Goal: Transaction & Acquisition: Obtain resource

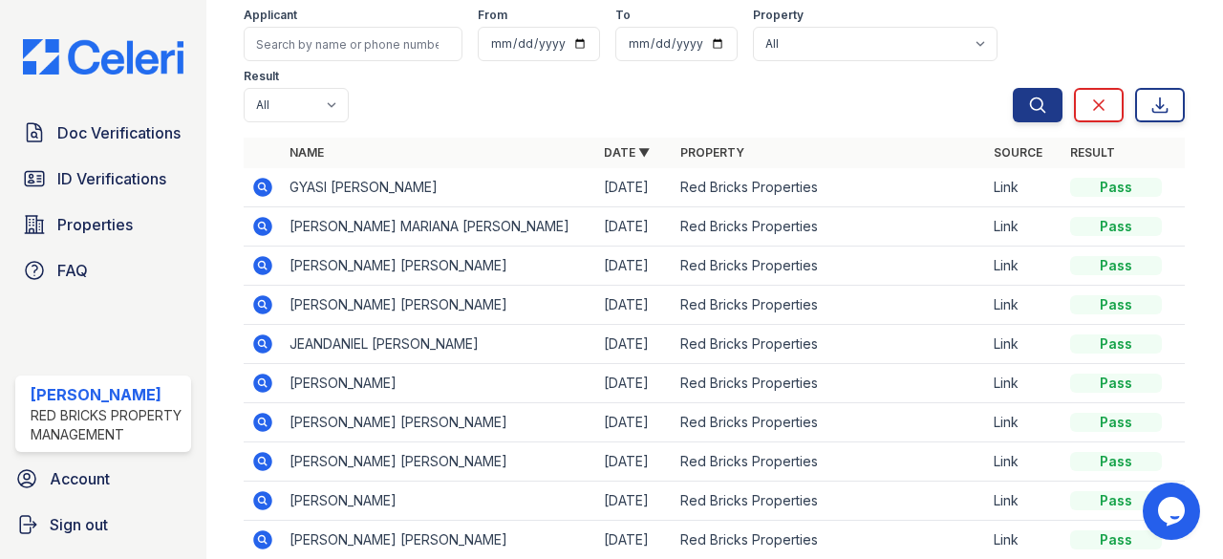
click at [261, 303] on icon at bounding box center [262, 303] width 5 height 5
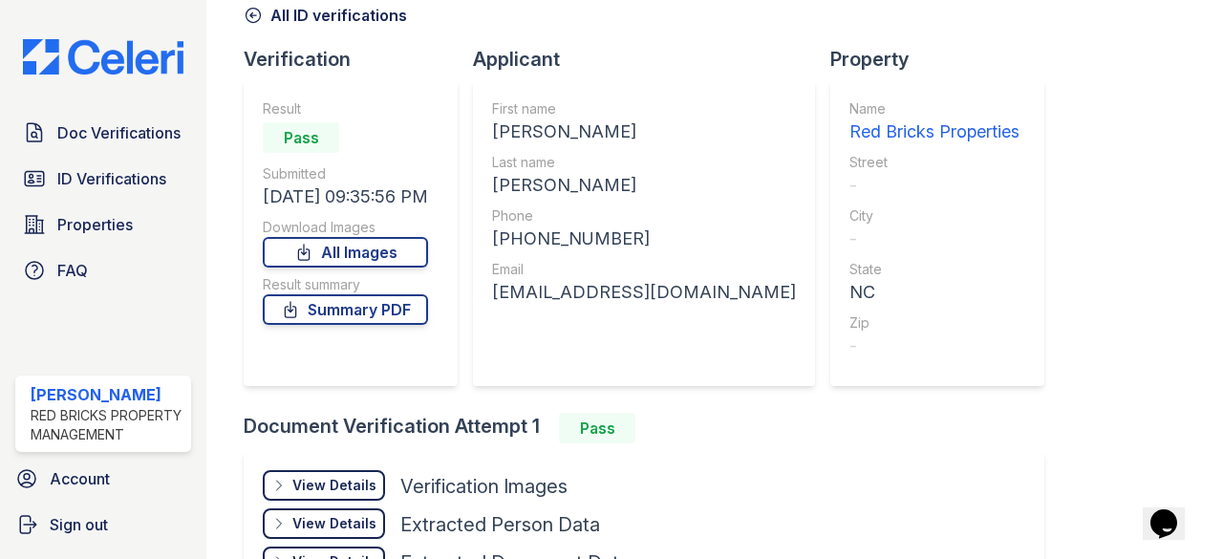
scroll to position [191, 0]
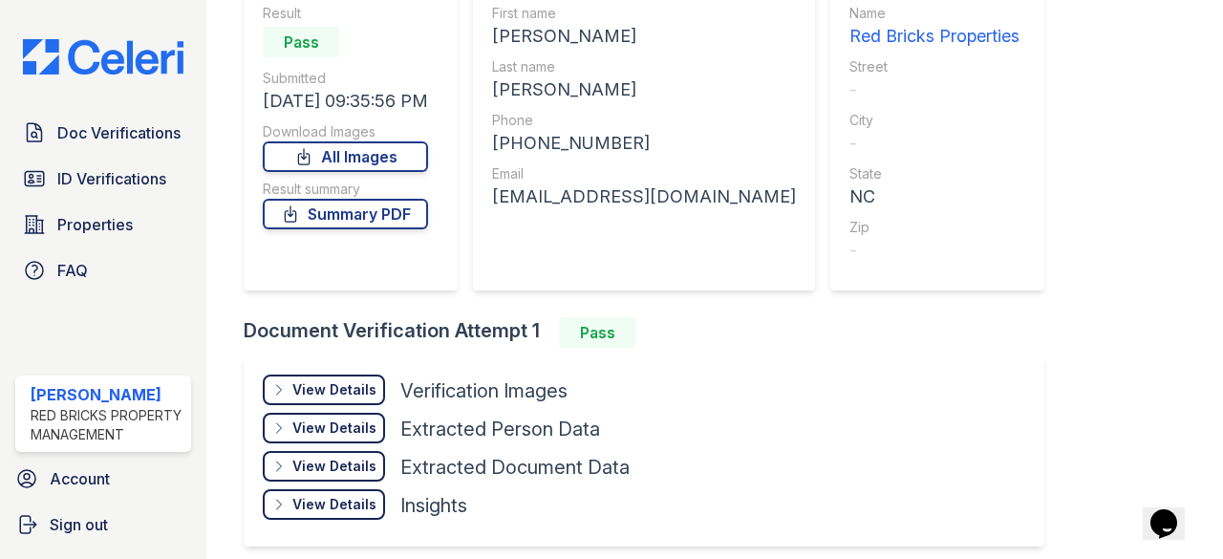
click at [321, 382] on div "View Details" at bounding box center [334, 389] width 84 height 19
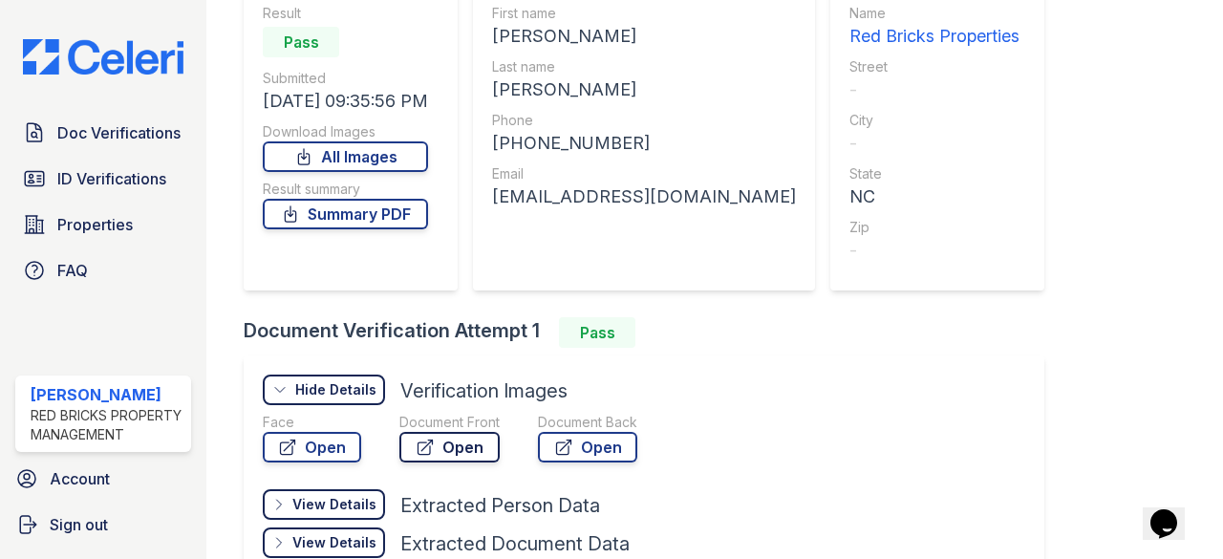
click at [467, 455] on link "Open" at bounding box center [449, 447] width 100 height 31
click at [156, 167] on span "ID Verifications" at bounding box center [111, 178] width 109 height 23
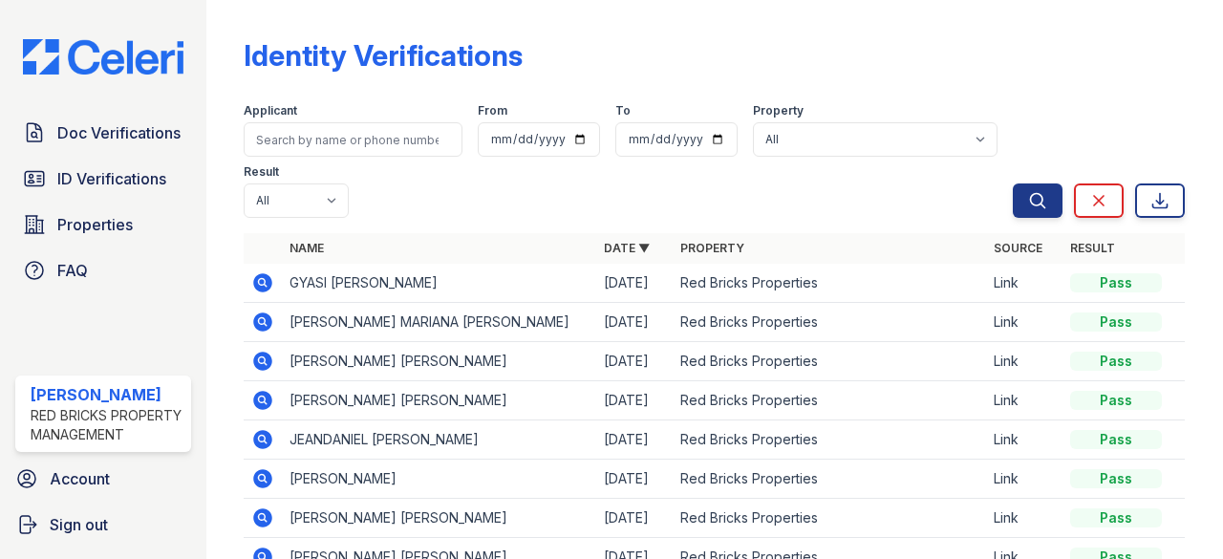
click at [264, 359] on icon at bounding box center [262, 359] width 5 height 5
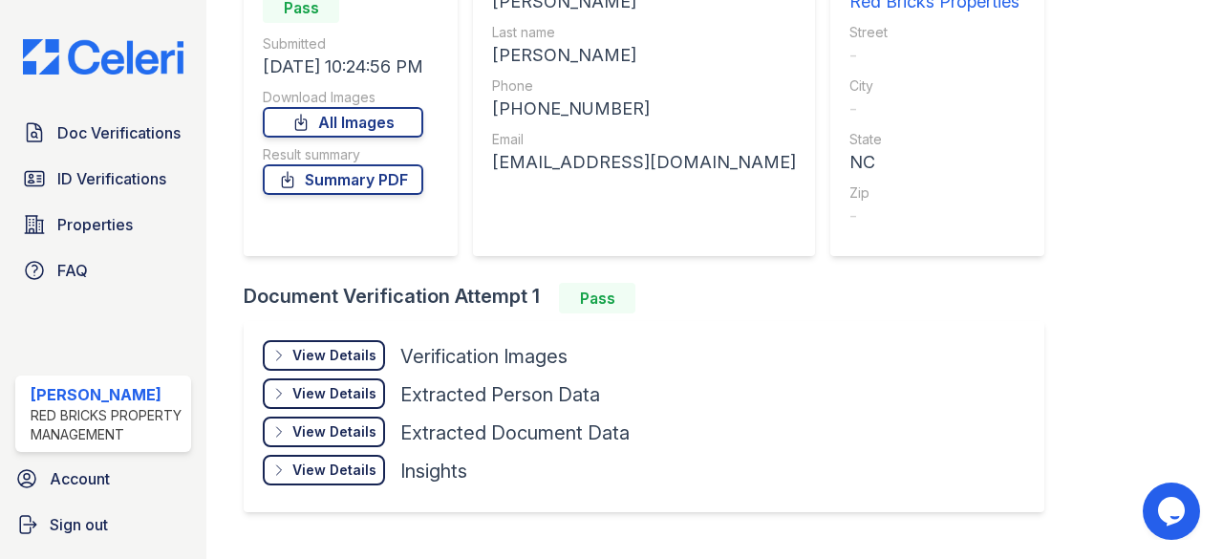
scroll to position [269, 0]
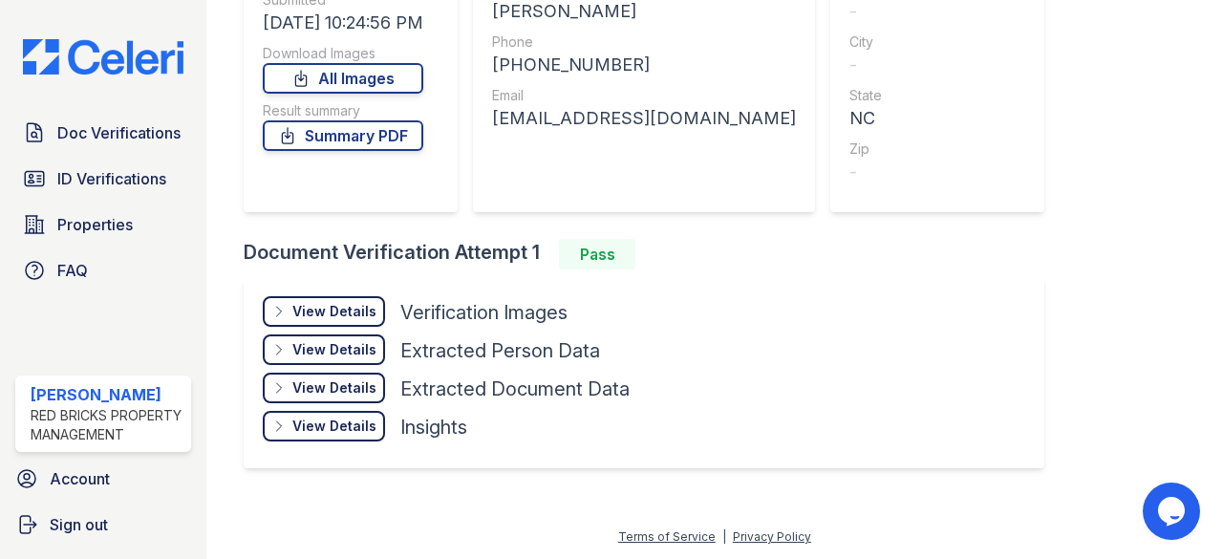
click at [304, 296] on div "View Details Details" at bounding box center [324, 311] width 122 height 31
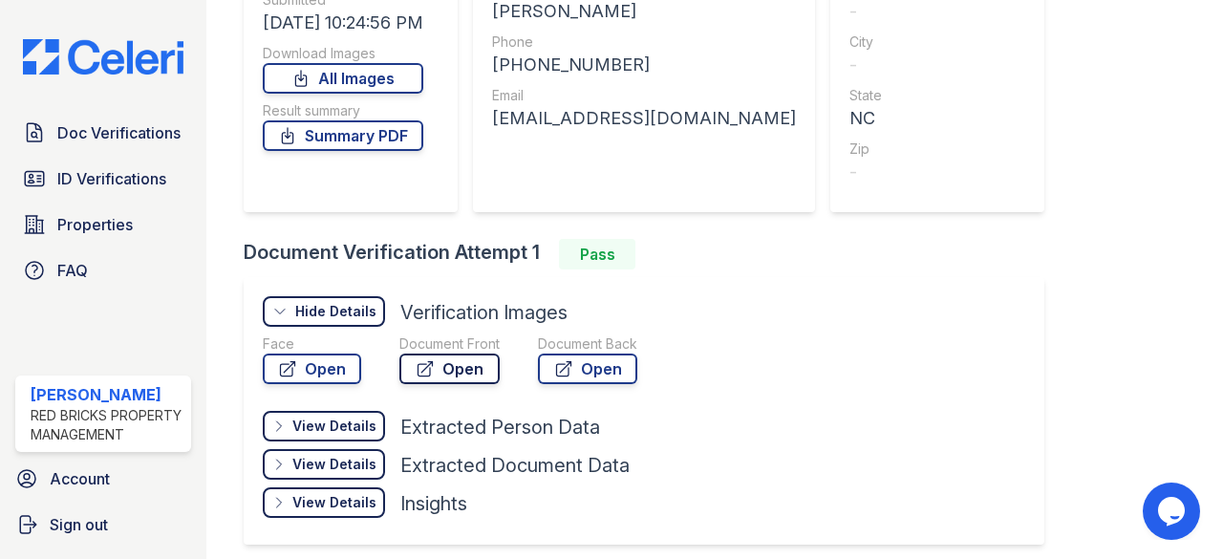
click at [411, 365] on link "Open" at bounding box center [449, 368] width 100 height 31
click at [96, 173] on span "ID Verifications" at bounding box center [111, 178] width 109 height 23
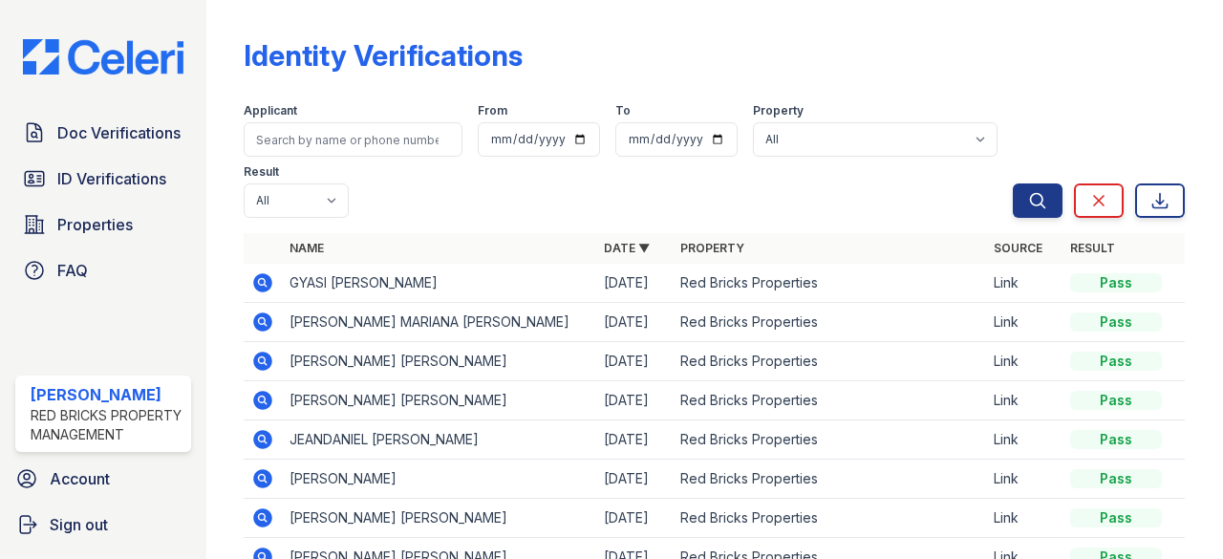
click at [263, 320] on icon at bounding box center [262, 320] width 5 height 5
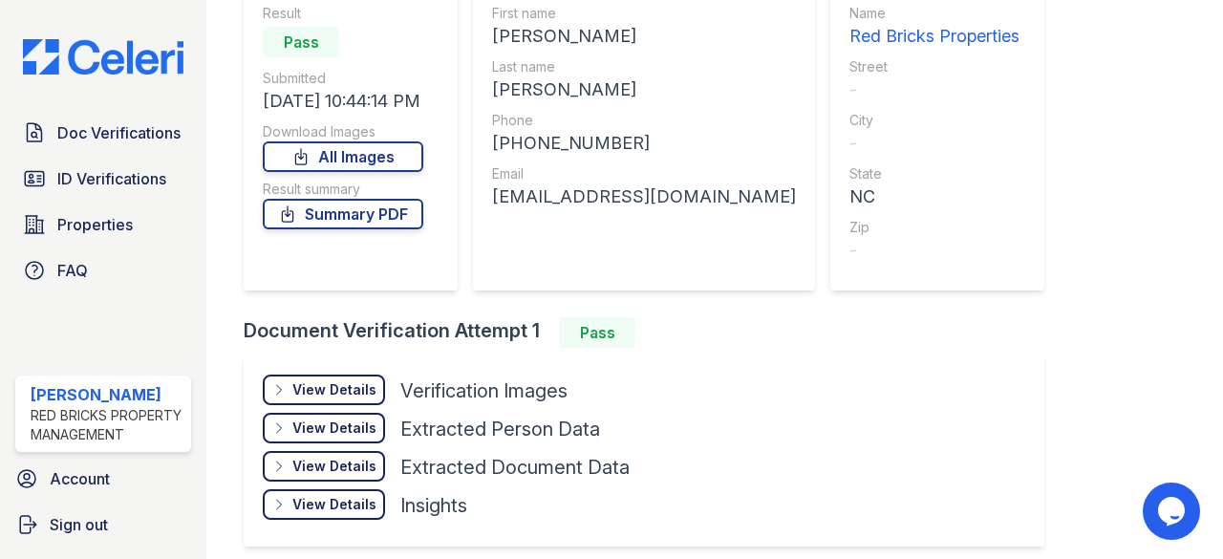
click at [360, 389] on div "View Details" at bounding box center [334, 389] width 84 height 19
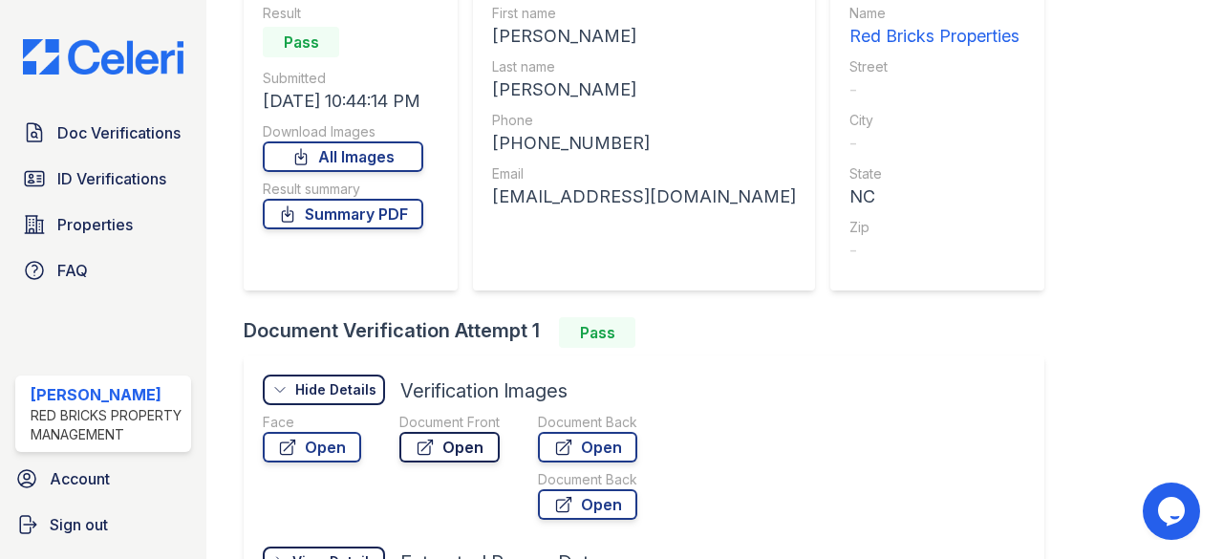
click at [439, 458] on link "Open" at bounding box center [449, 447] width 100 height 31
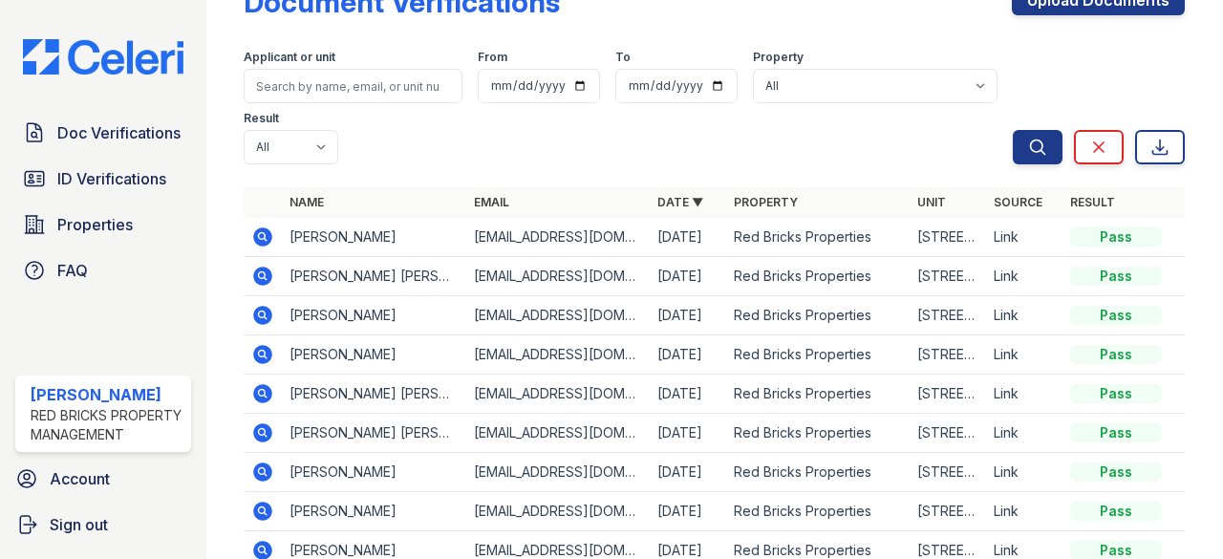
scroll to position [96, 0]
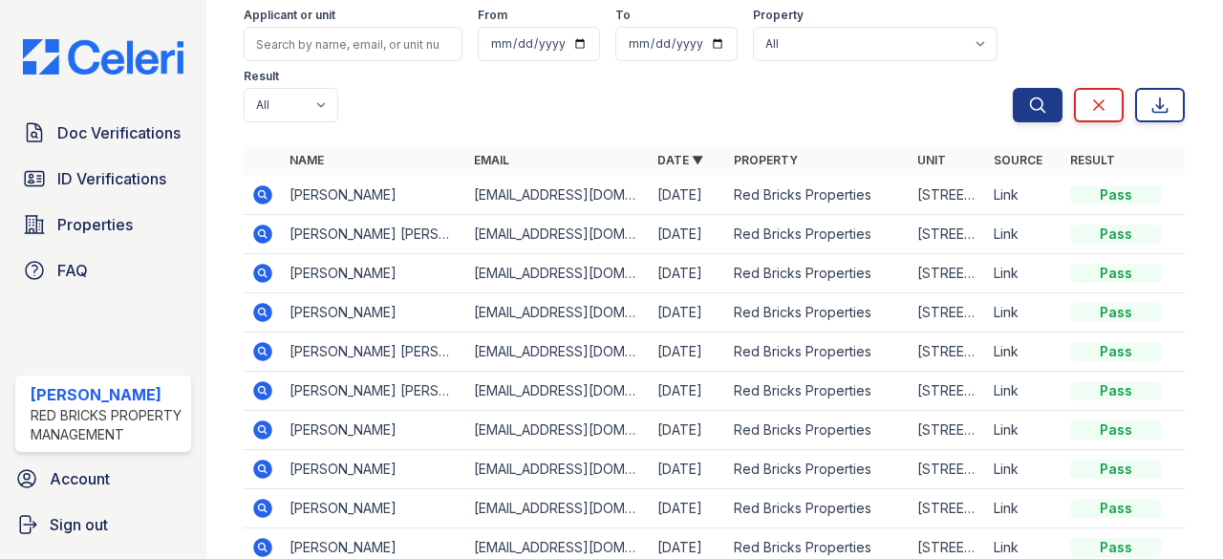
click at [264, 345] on icon at bounding box center [263, 351] width 19 height 19
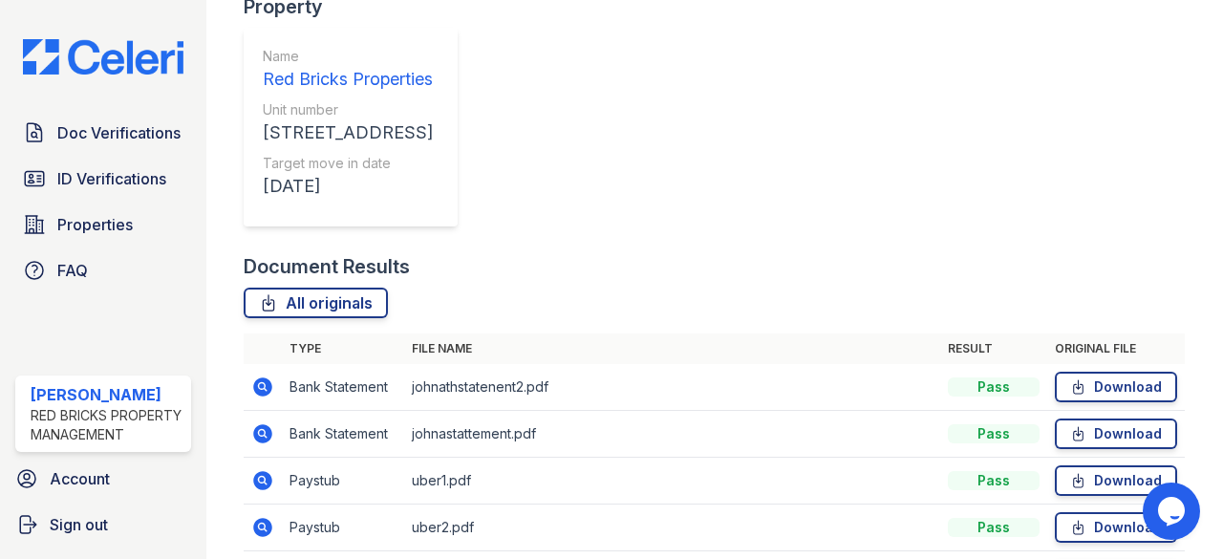
scroll to position [478, 0]
click at [1081, 464] on link "Download" at bounding box center [1116, 479] width 122 height 31
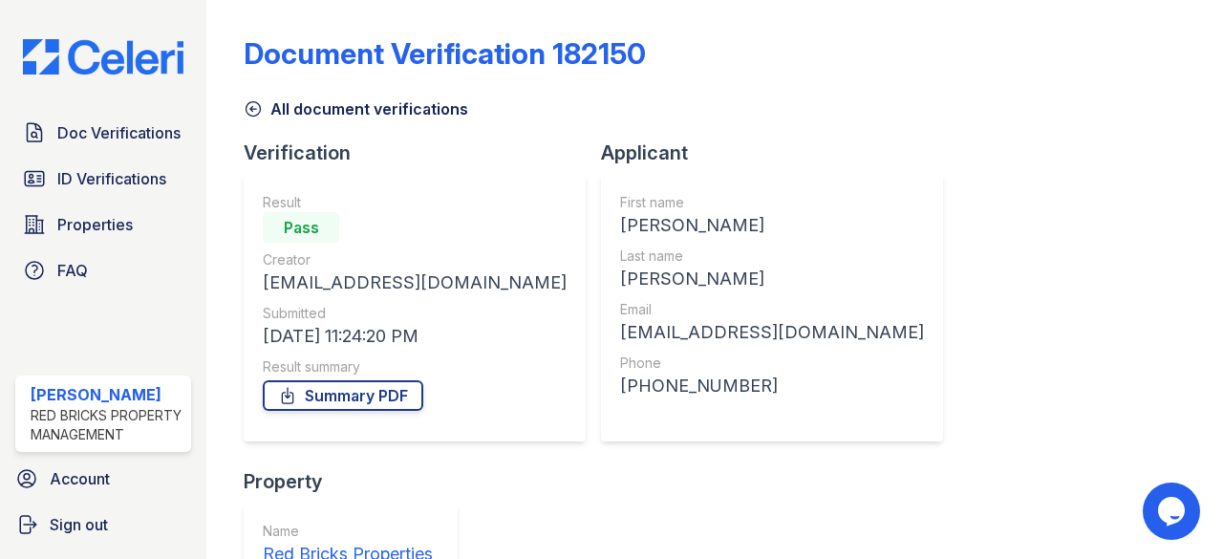
scroll to position [0, 0]
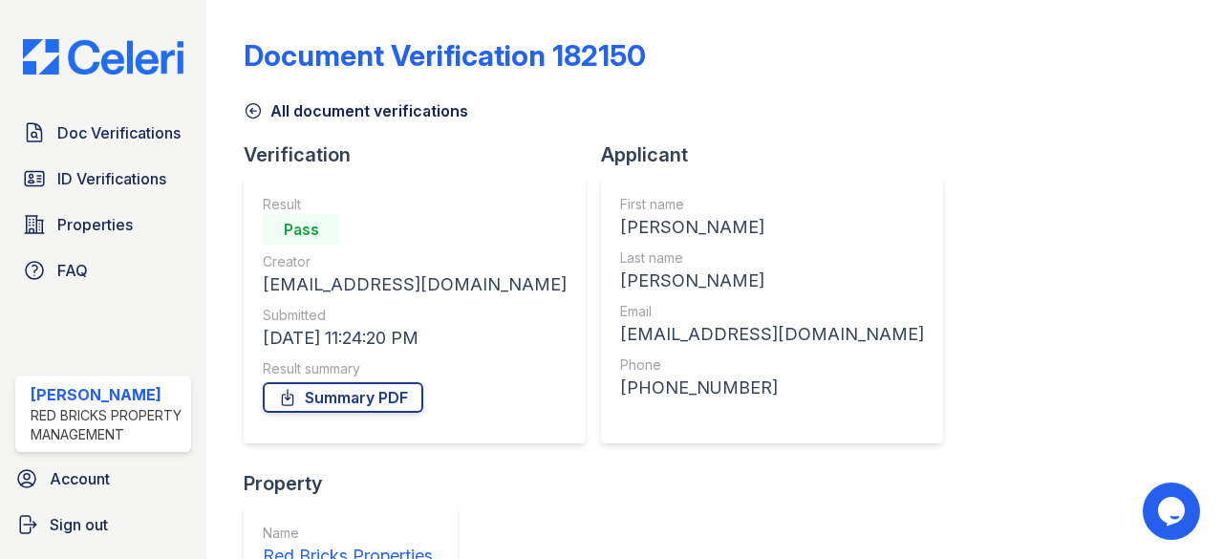
click at [256, 112] on icon at bounding box center [253, 110] width 19 height 19
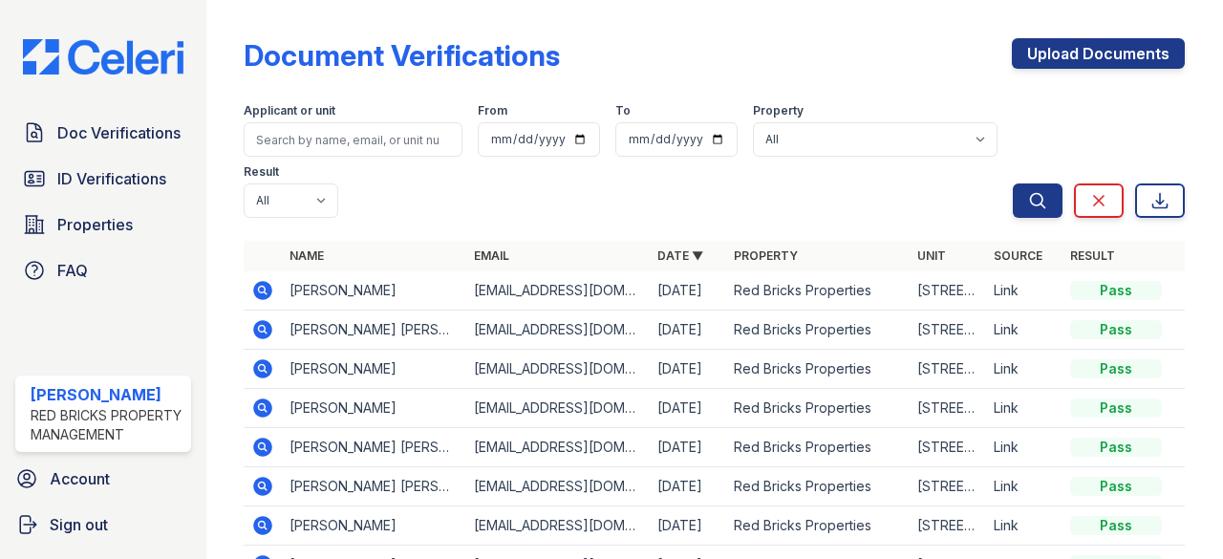
scroll to position [96, 0]
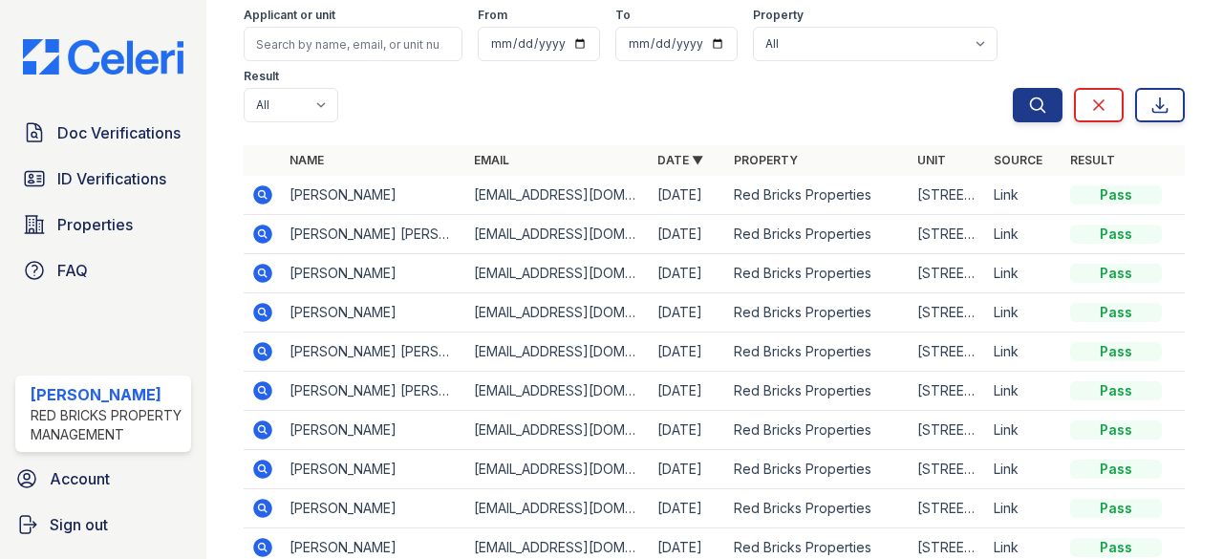
click at [256, 303] on icon at bounding box center [262, 312] width 23 height 23
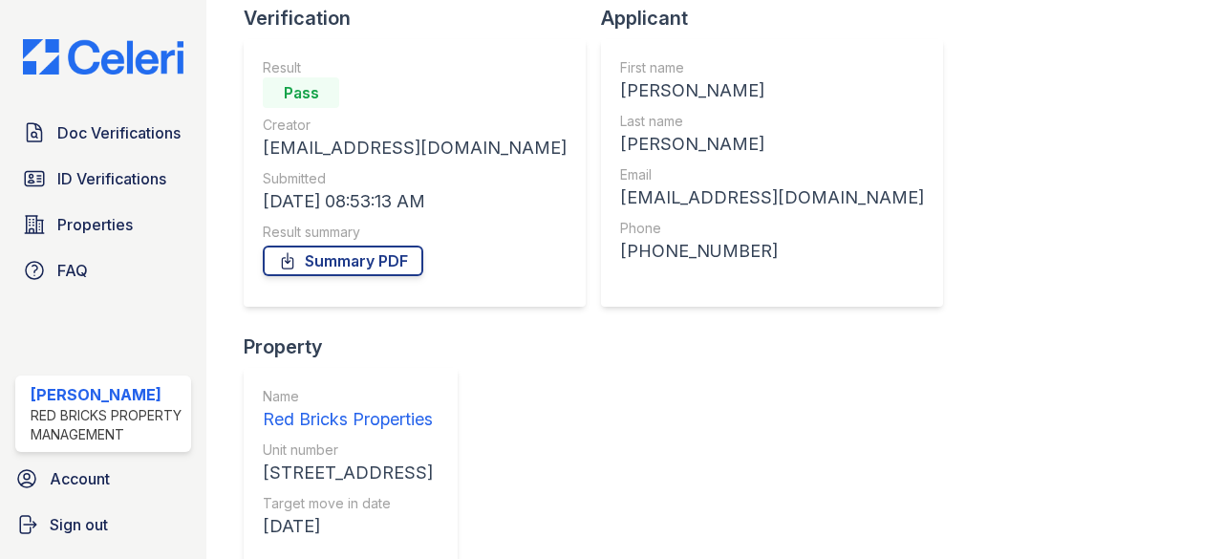
scroll to position [287, 0]
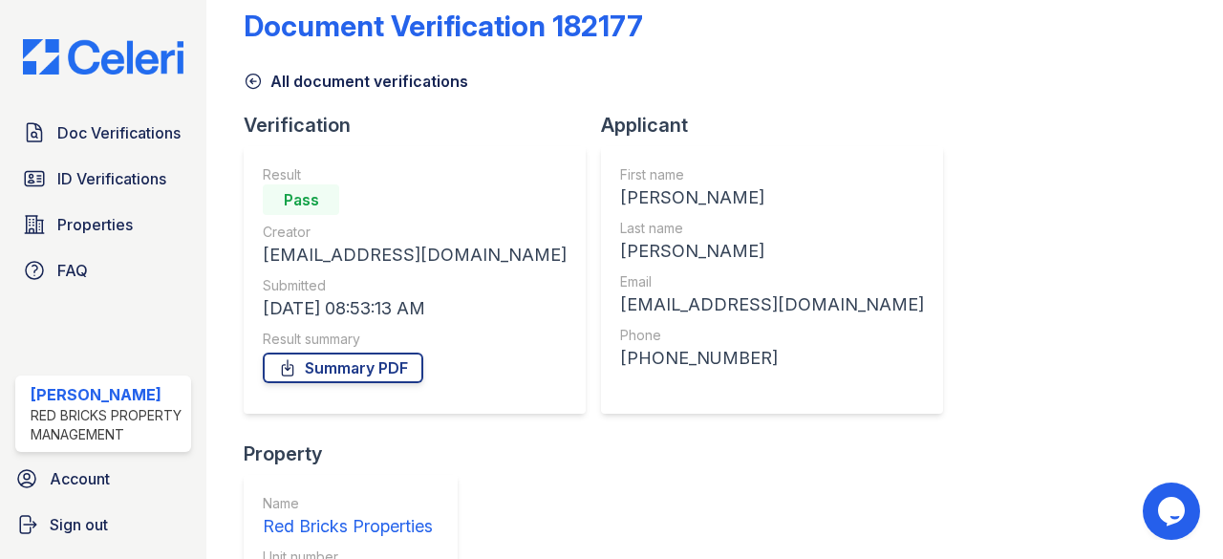
scroll to position [0, 0]
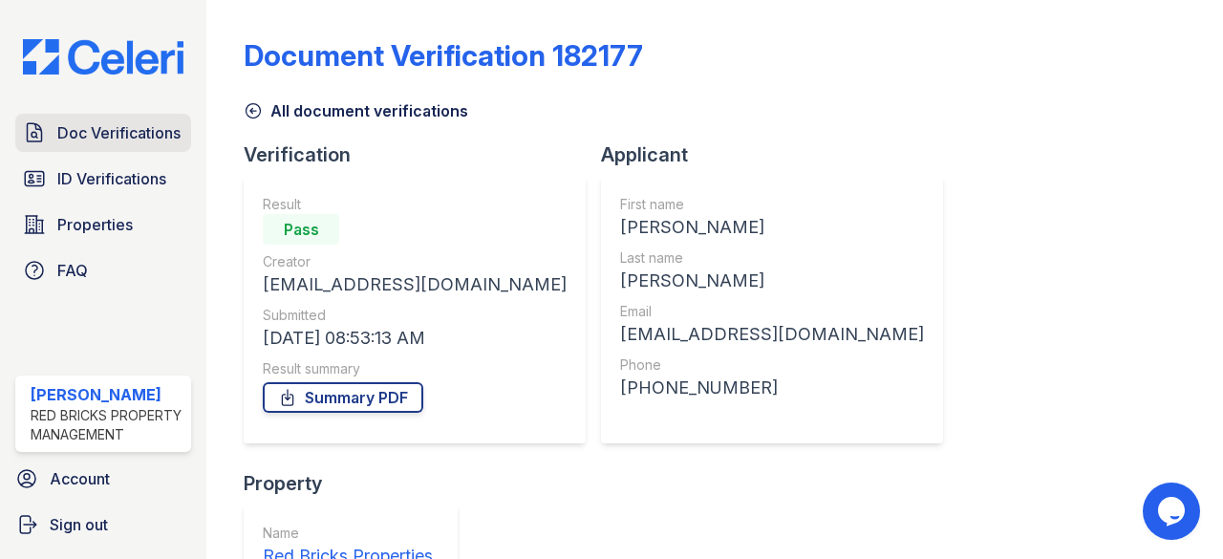
click at [117, 121] on span "Doc Verifications" at bounding box center [118, 132] width 123 height 23
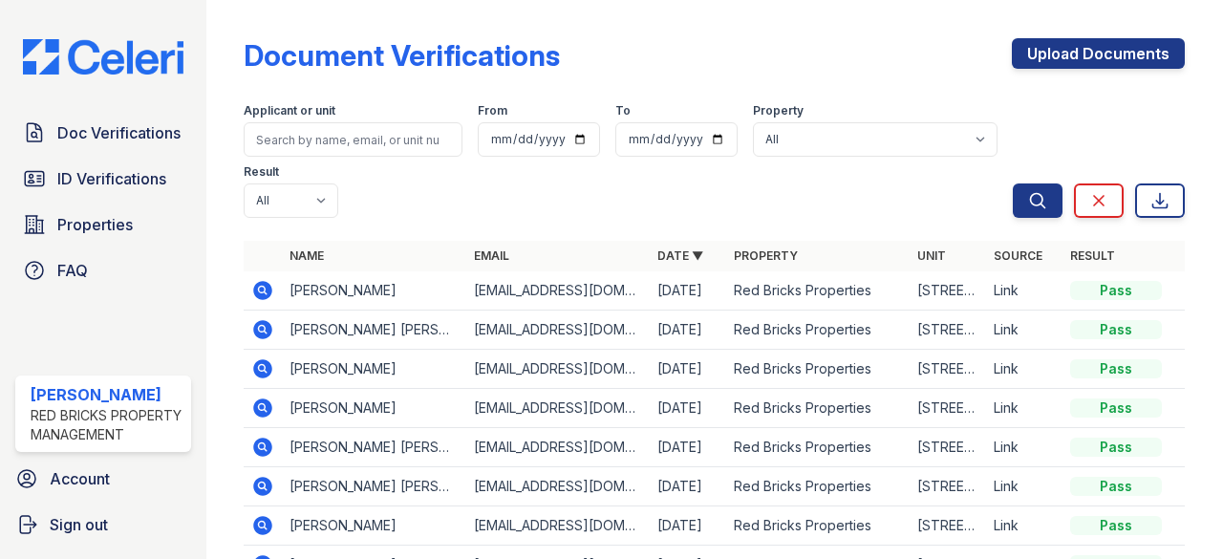
click at [262, 484] on icon at bounding box center [262, 484] width 5 height 5
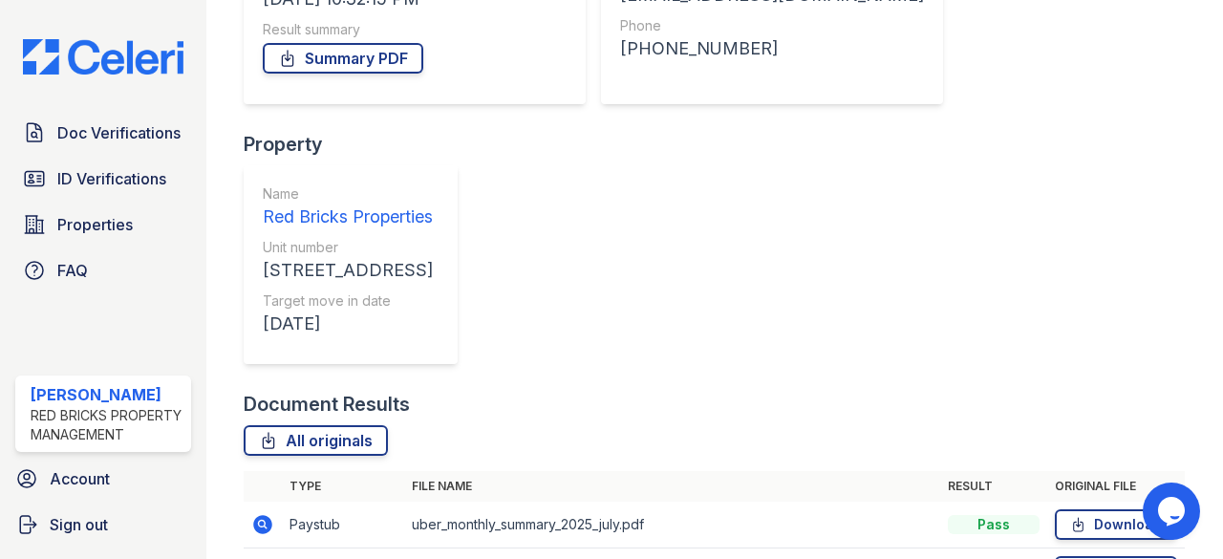
scroll to position [382, 0]
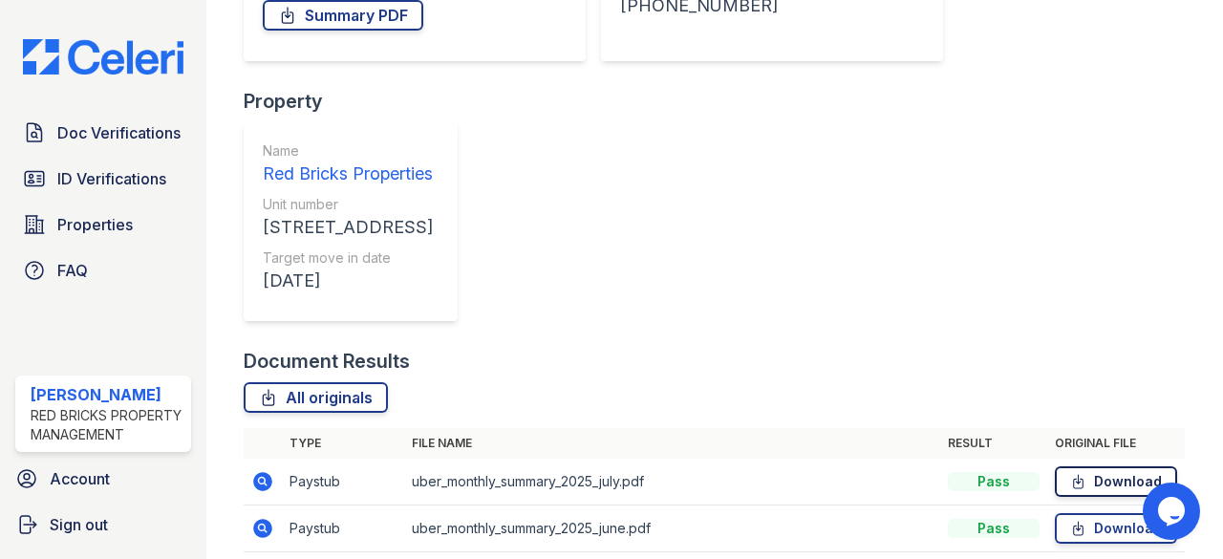
click at [1078, 466] on link "Download" at bounding box center [1116, 481] width 122 height 31
click at [1097, 513] on link "Download" at bounding box center [1116, 528] width 122 height 31
click at [119, 126] on span "Doc Verifications" at bounding box center [118, 132] width 123 height 23
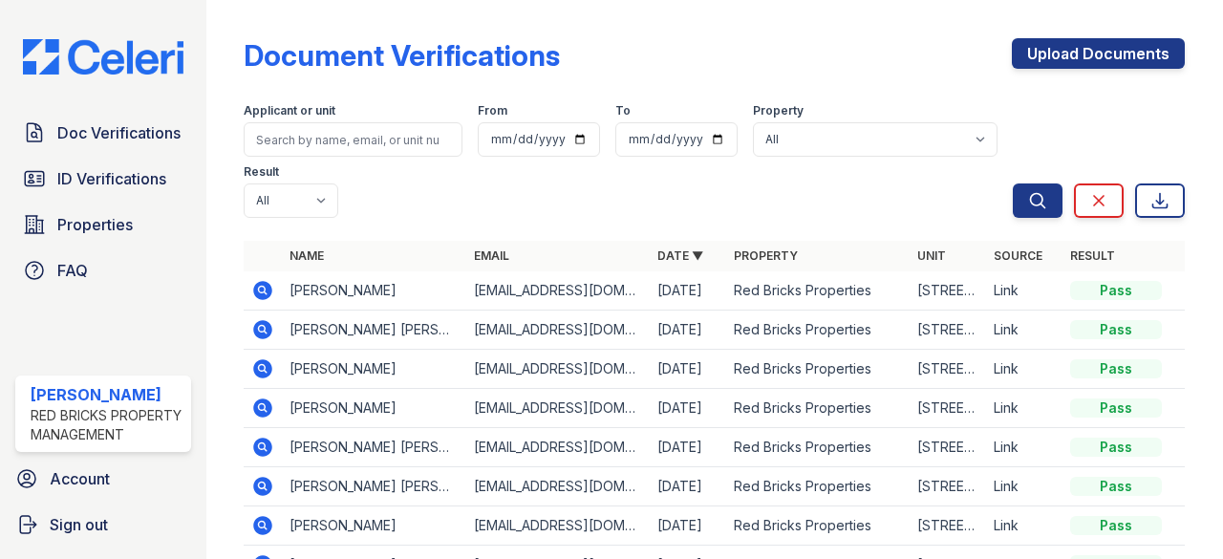
click at [256, 288] on icon at bounding box center [263, 290] width 19 height 19
